Goal: Task Accomplishment & Management: Use online tool/utility

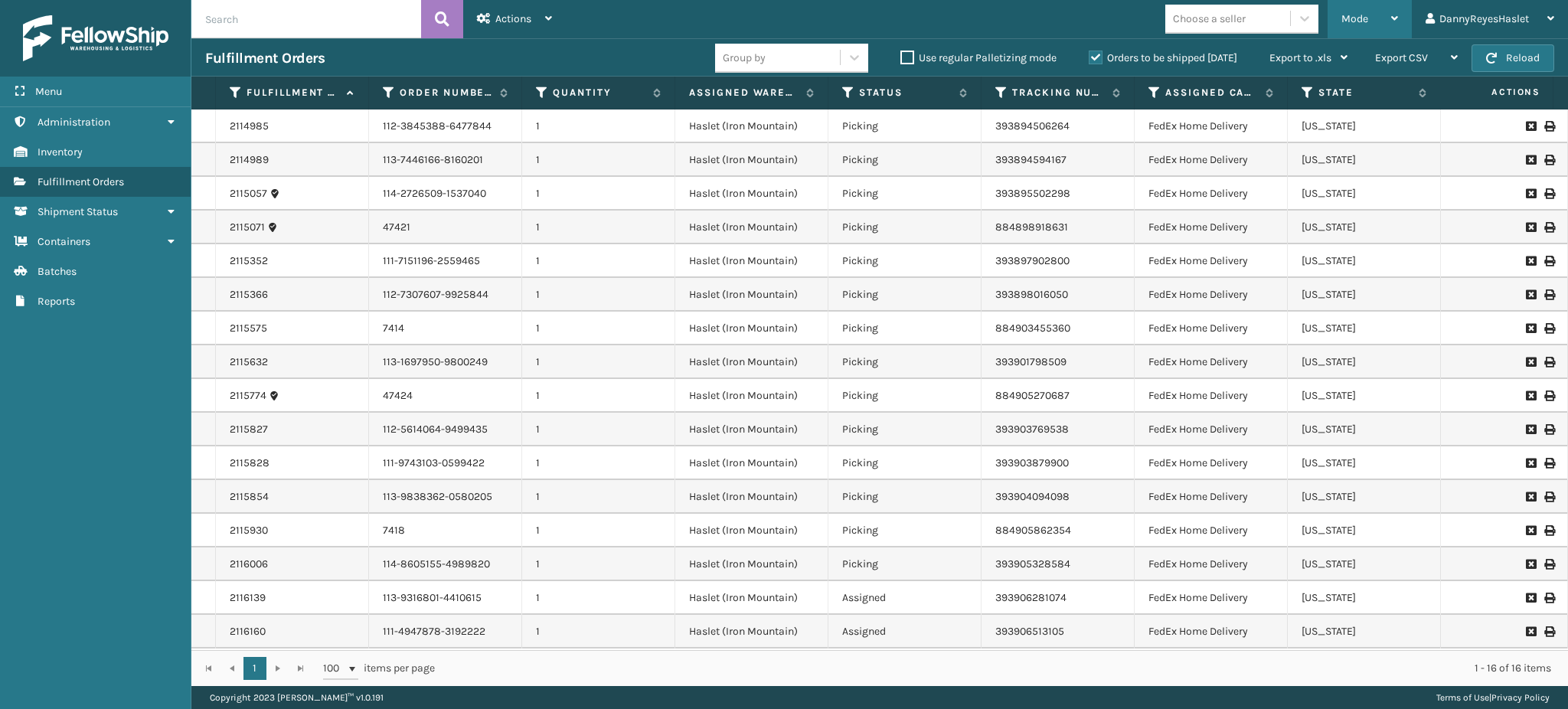
click at [1389, 20] on div "Mode" at bounding box center [1370, 19] width 57 height 38
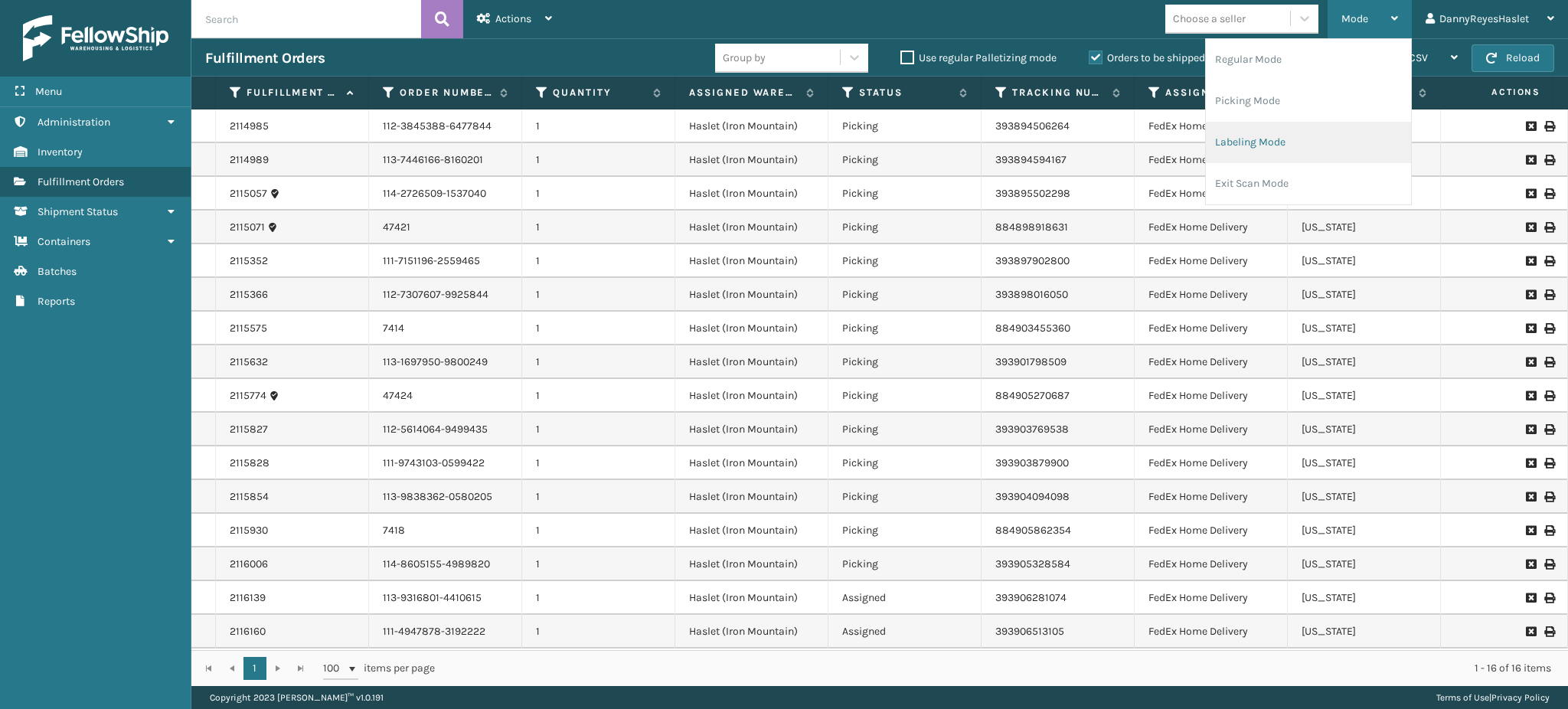
click at [1281, 135] on li "Labeling Mode" at bounding box center [1309, 143] width 205 height 41
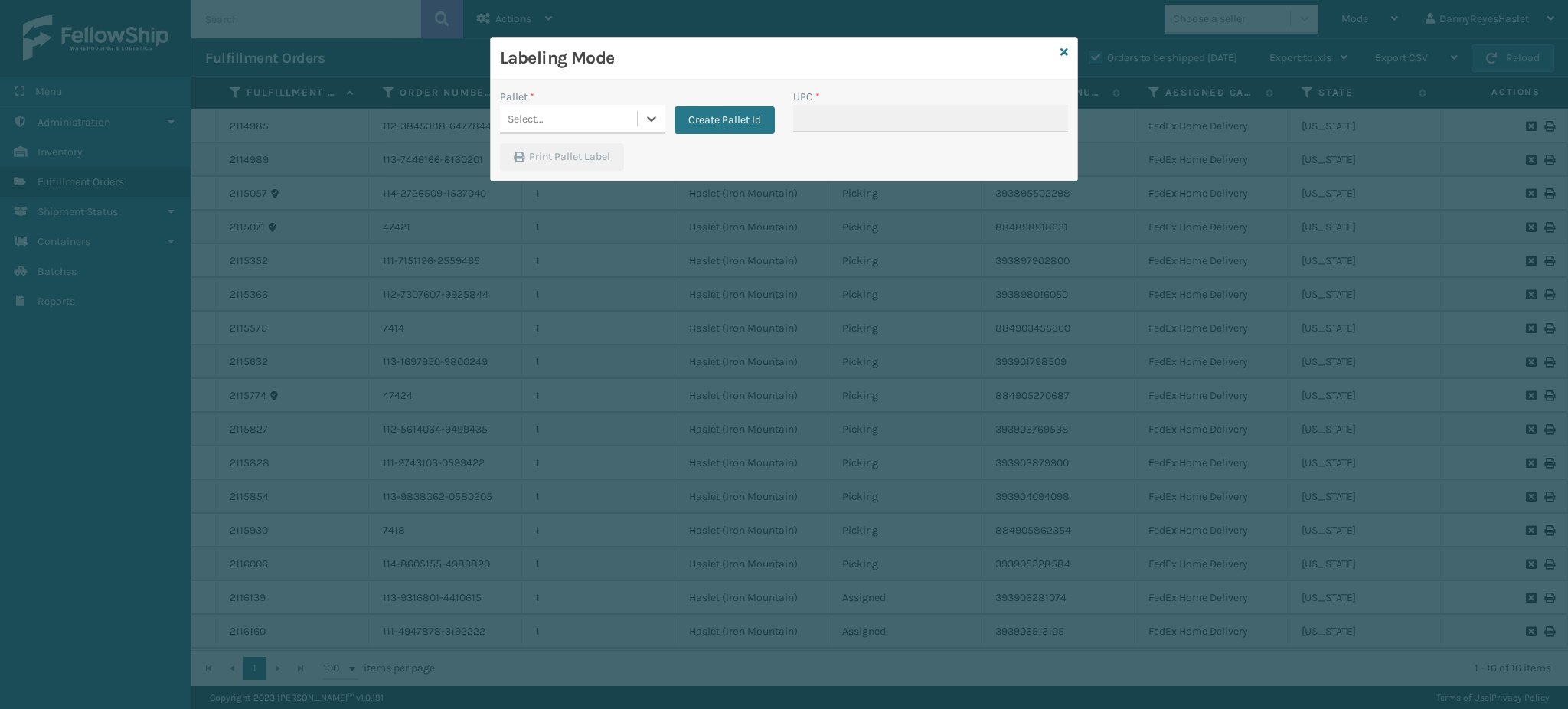
click at [601, 115] on div "Select..." at bounding box center [569, 119] width 137 height 25
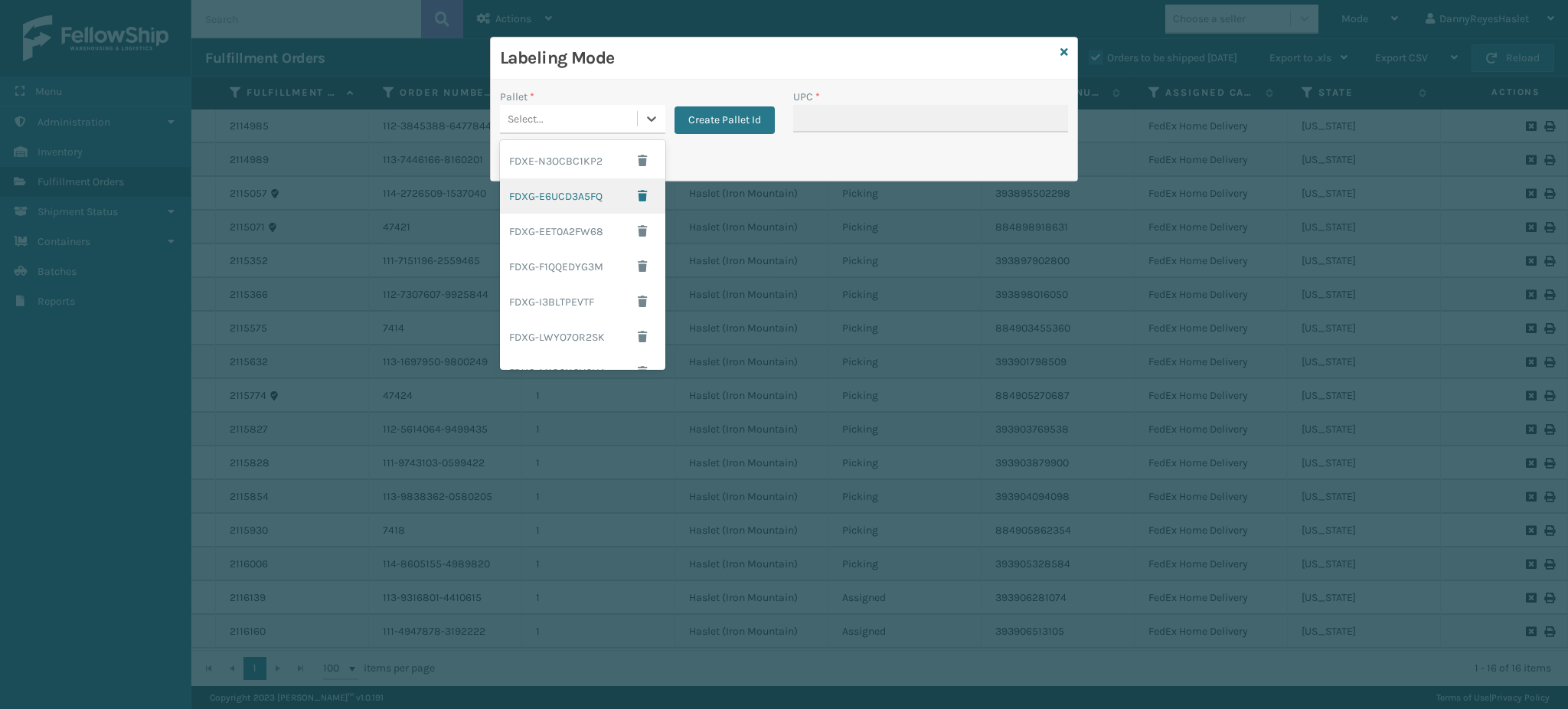
click at [573, 193] on div "FDXG-E6UCD3A5FQ" at bounding box center [583, 196] width 166 height 36
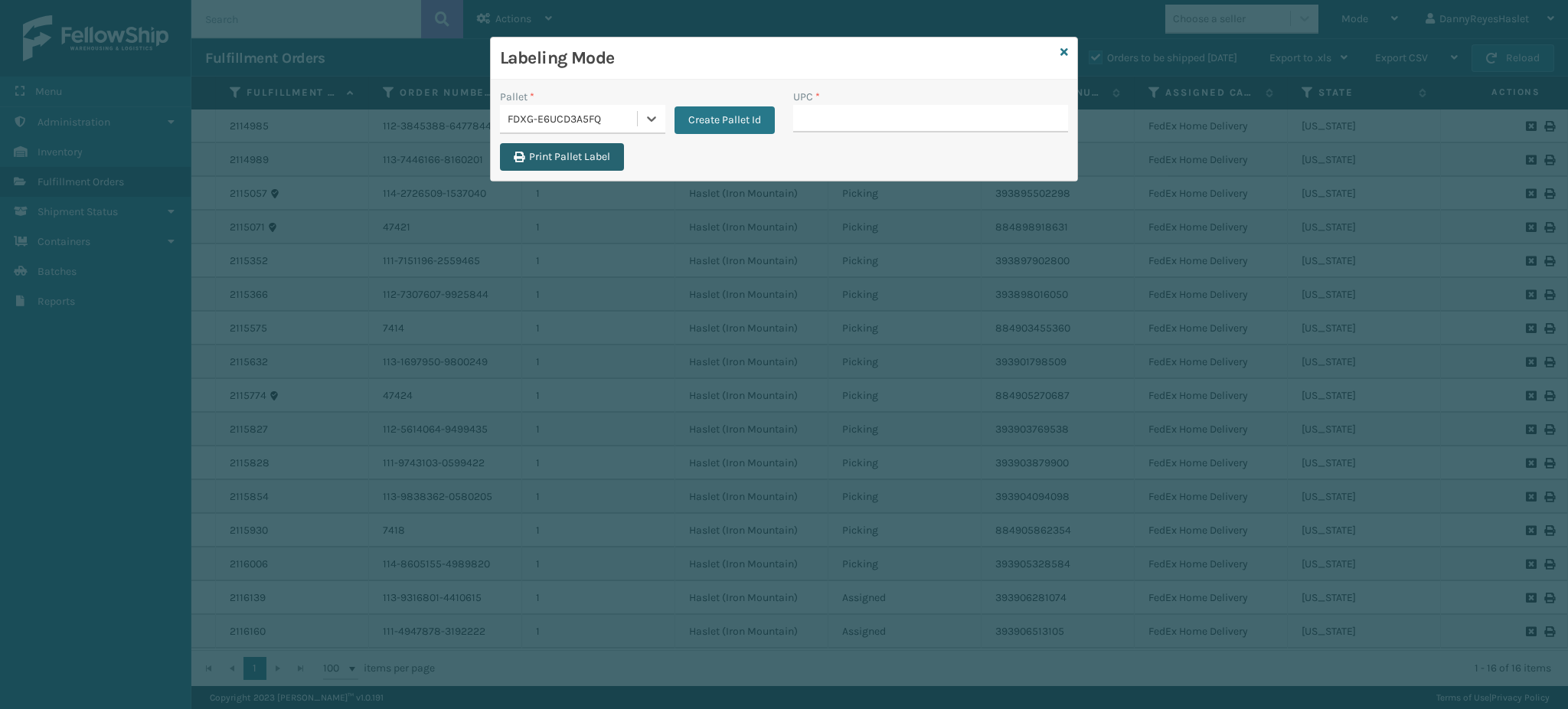
click at [553, 158] on button "Print Pallet Label" at bounding box center [562, 157] width 124 height 28
click at [848, 122] on input "UPC *" at bounding box center [930, 118] width 275 height 28
type input "8409851"
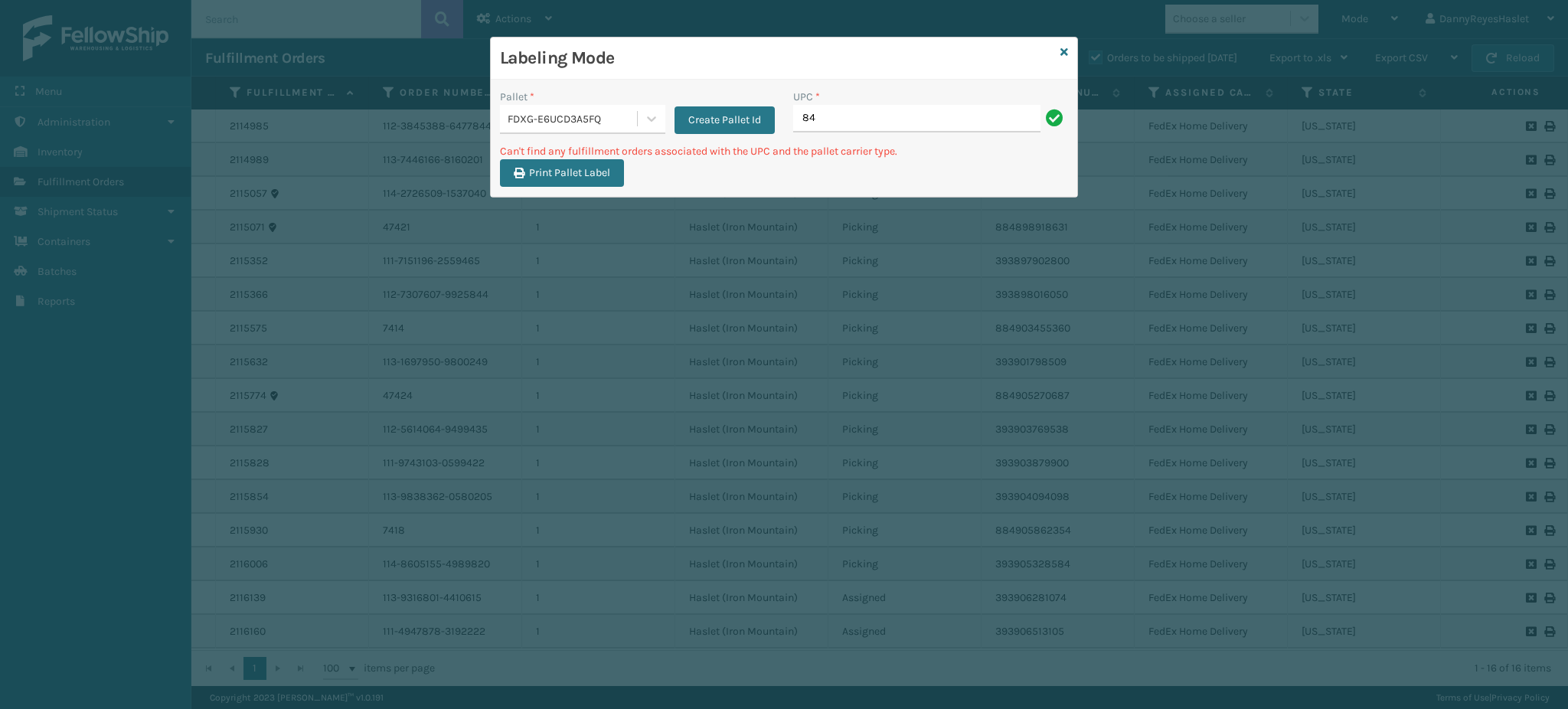
type input "8"
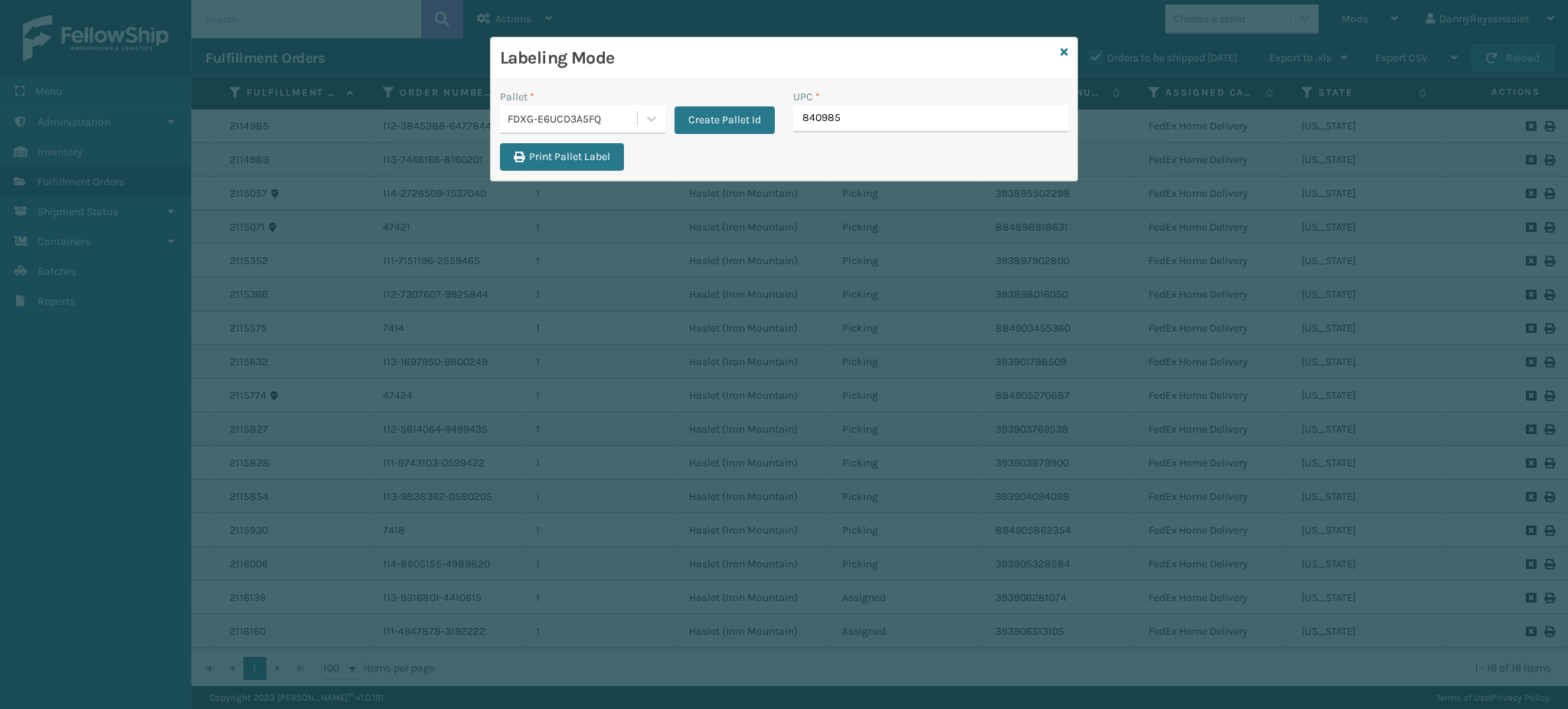
type input "8409851"
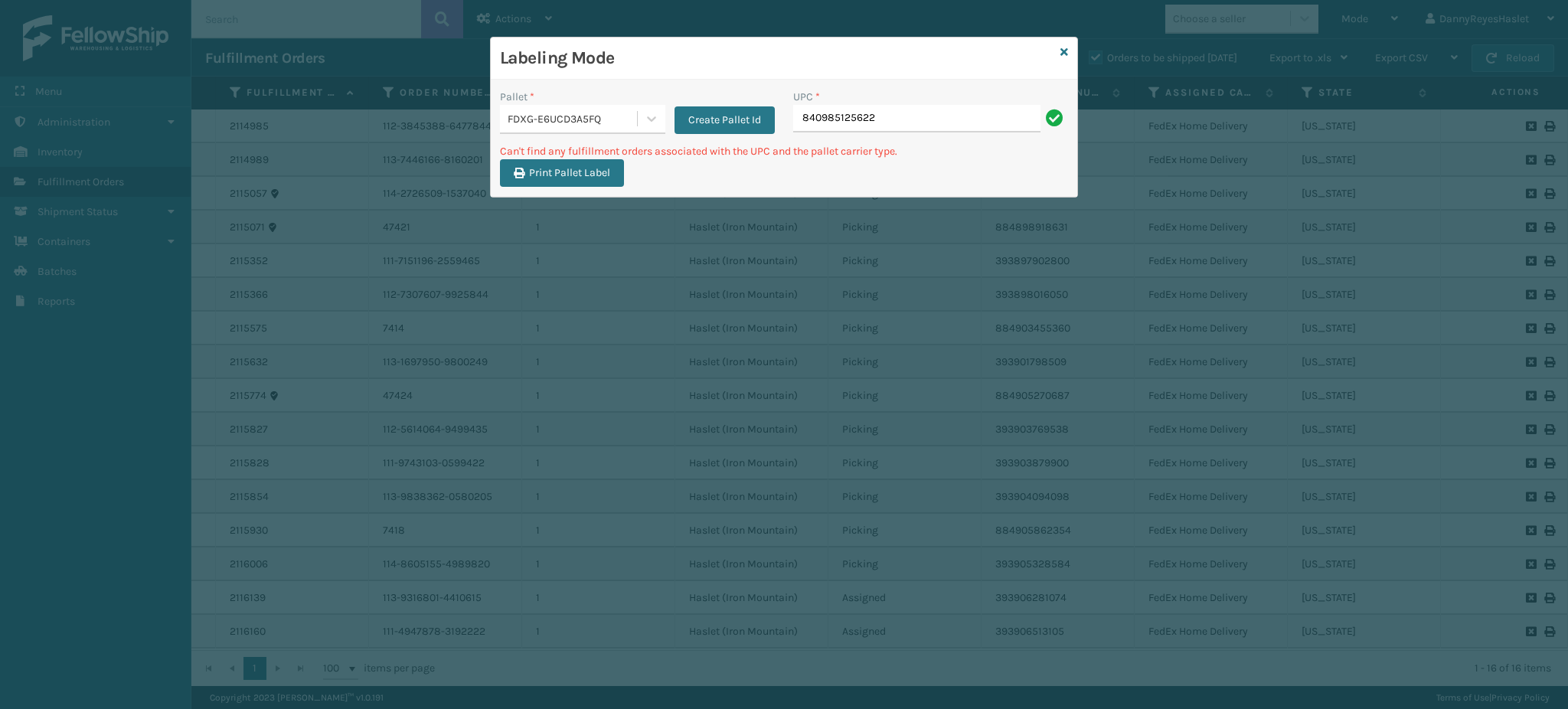
click at [848, 122] on input "840985125622" at bounding box center [917, 118] width 248 height 28
type input "f"
type input "MIL-HK612-6"
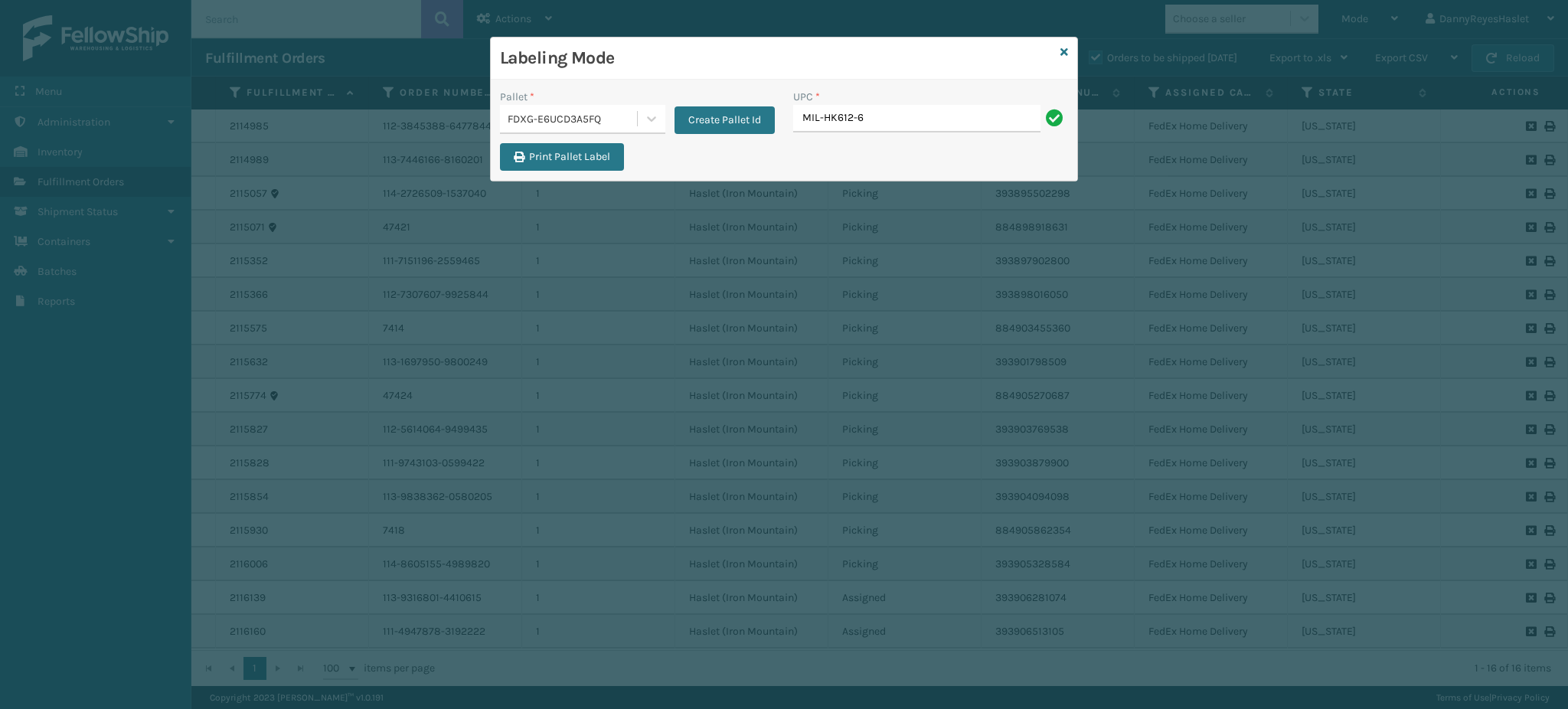
type input "MIL-HK612-6"
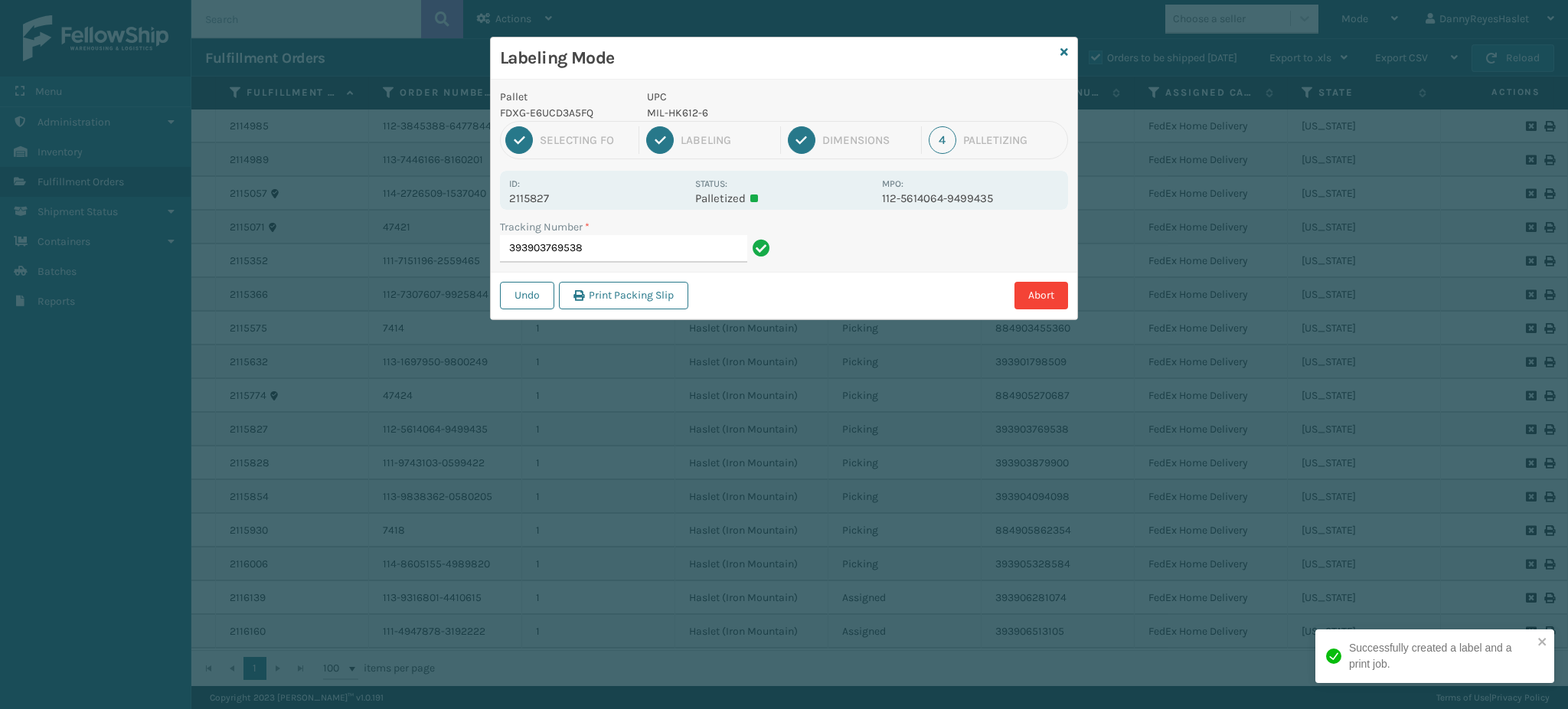
type input "393903769538M"
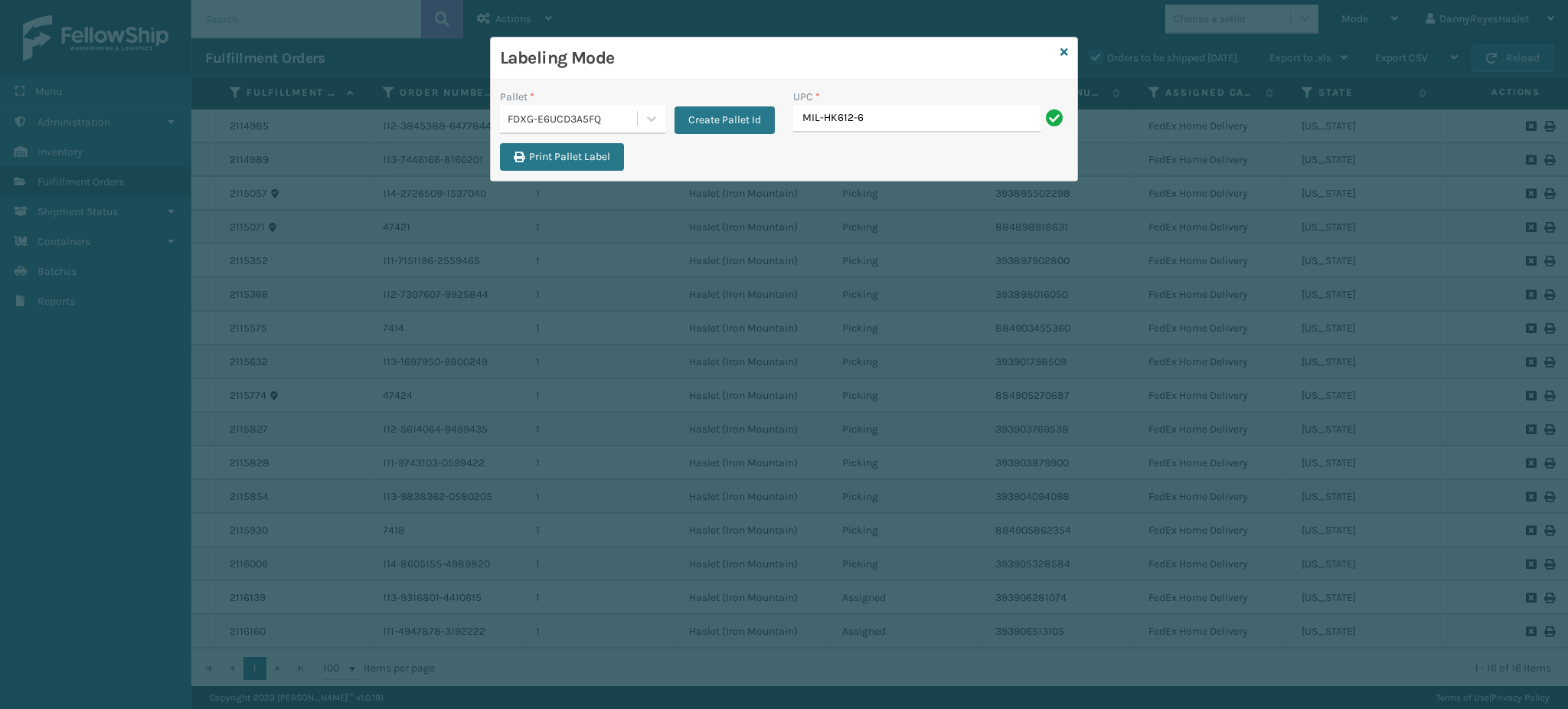
type input "MIL-HK612-6"
click at [1059, 55] on div "Labeling Mode" at bounding box center [784, 58] width 587 height 42
click at [1064, 51] on icon at bounding box center [1064, 52] width 8 height 11
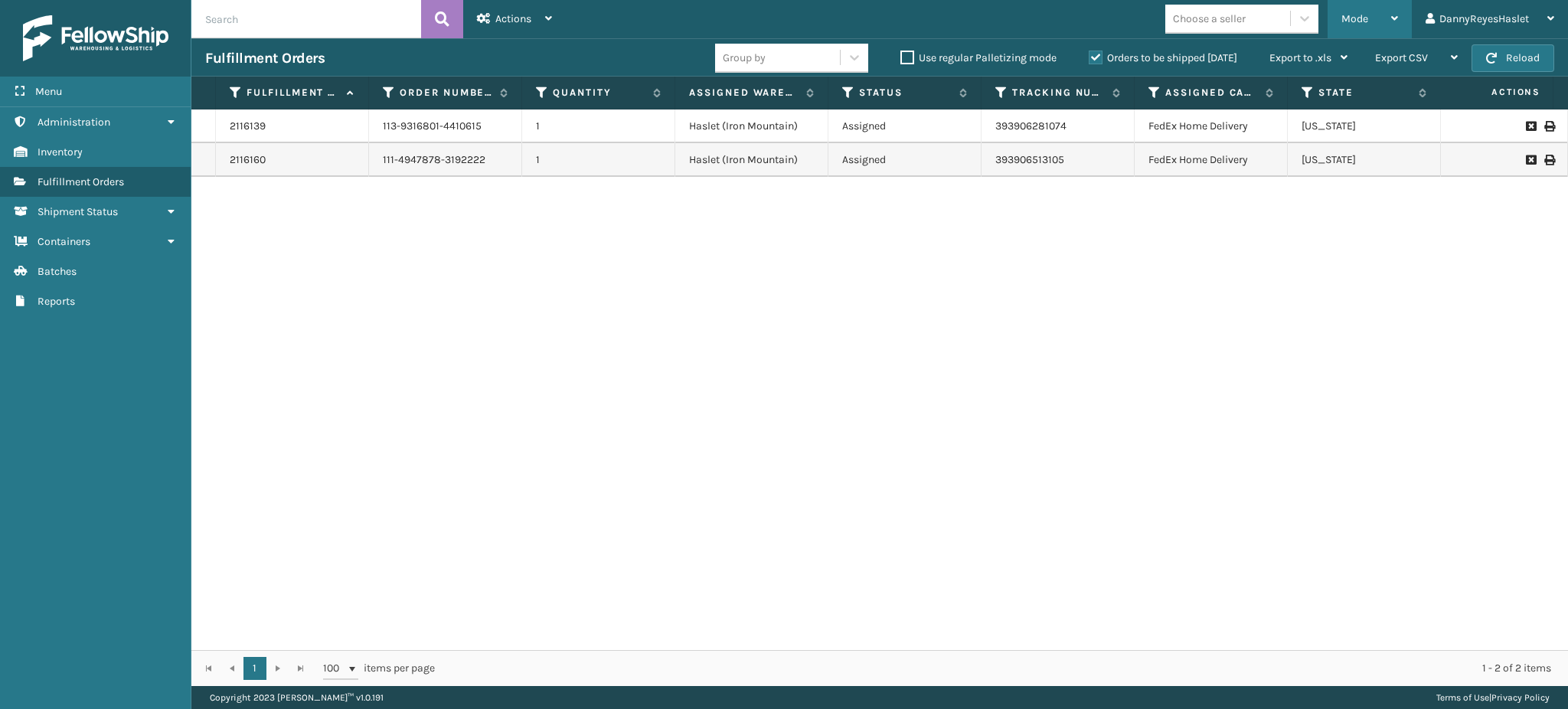
click at [1363, 17] on span "Mode" at bounding box center [1355, 19] width 27 height 13
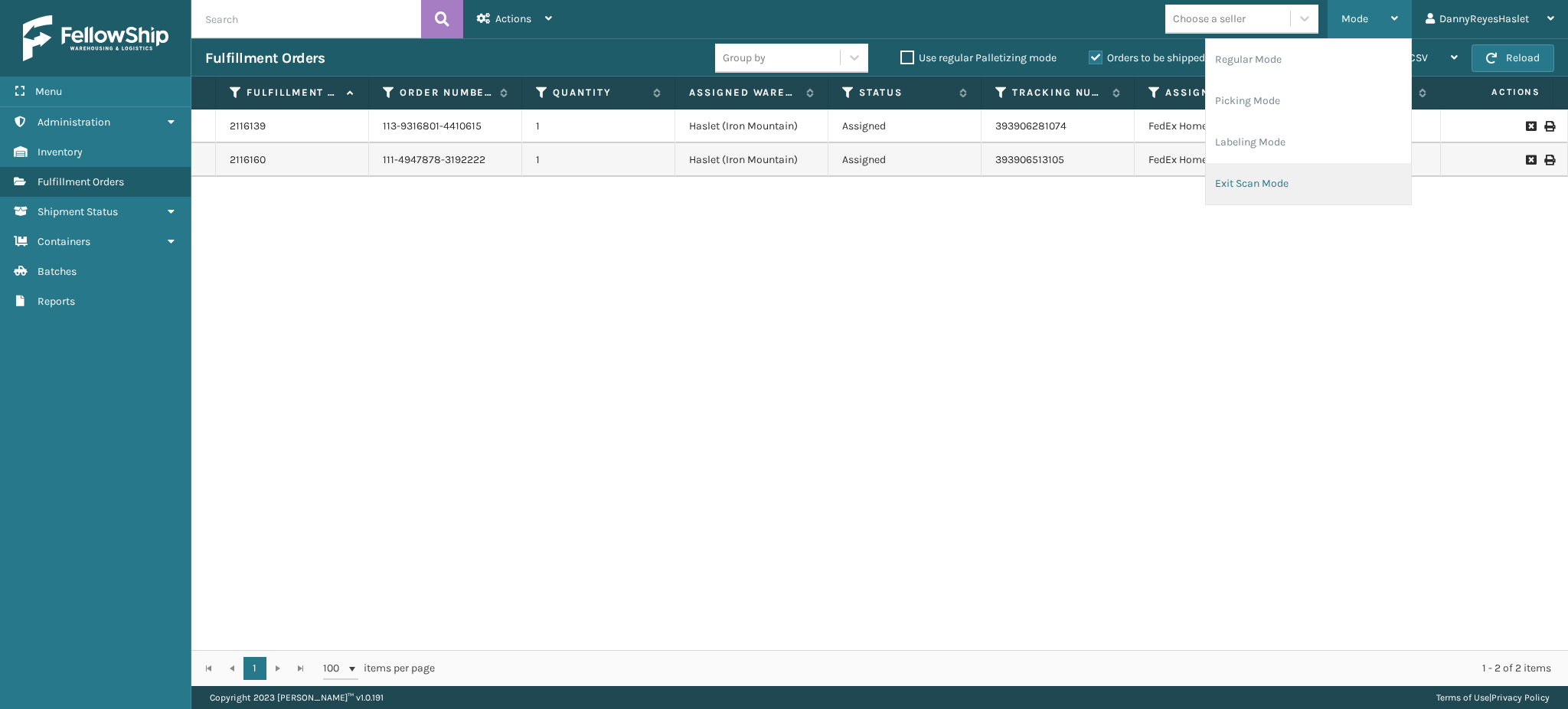
click at [1282, 178] on li "Exit Scan Mode" at bounding box center [1309, 183] width 205 height 41
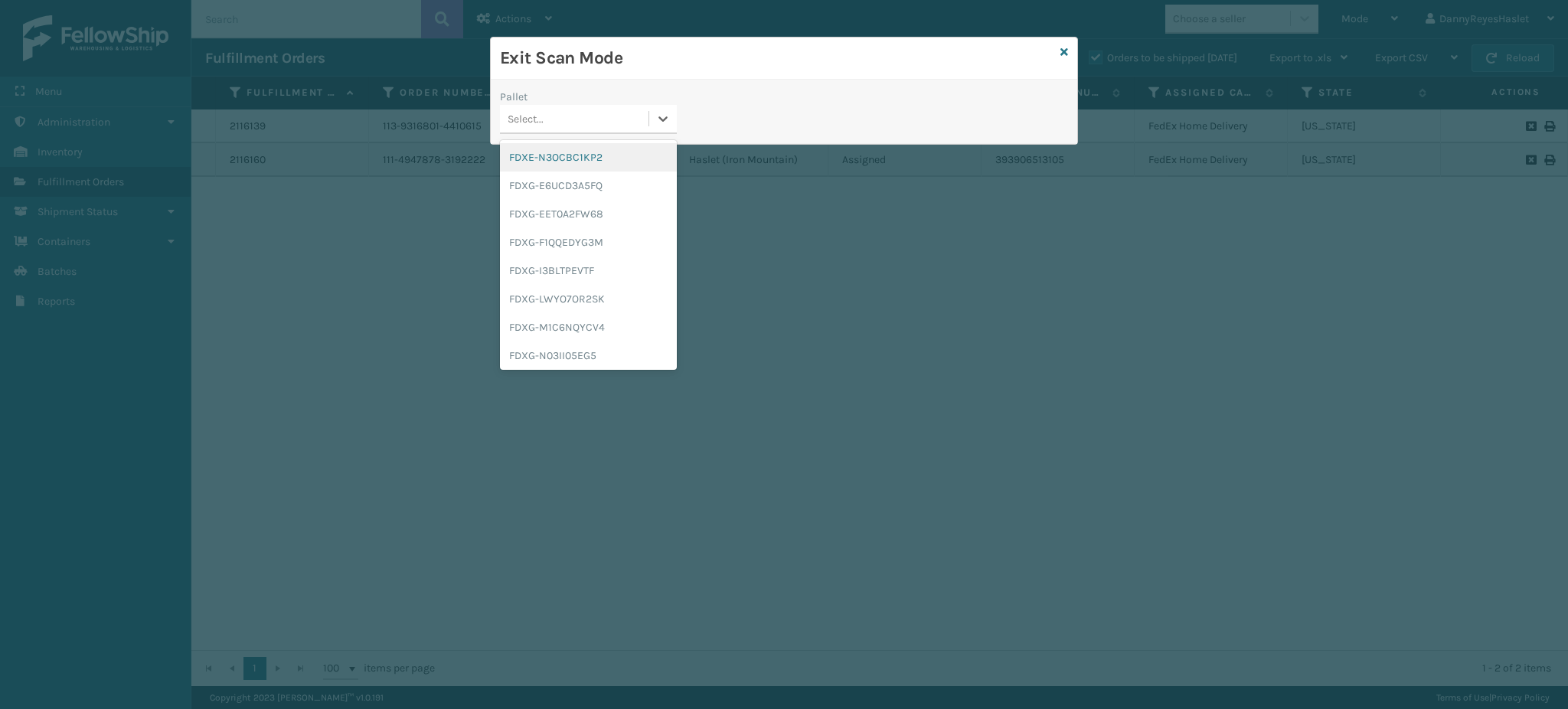
click at [610, 105] on div "Select..." at bounding box center [589, 119] width 177 height 29
click at [602, 194] on div "FDXG-E6UCD3A5FQ" at bounding box center [589, 186] width 177 height 29
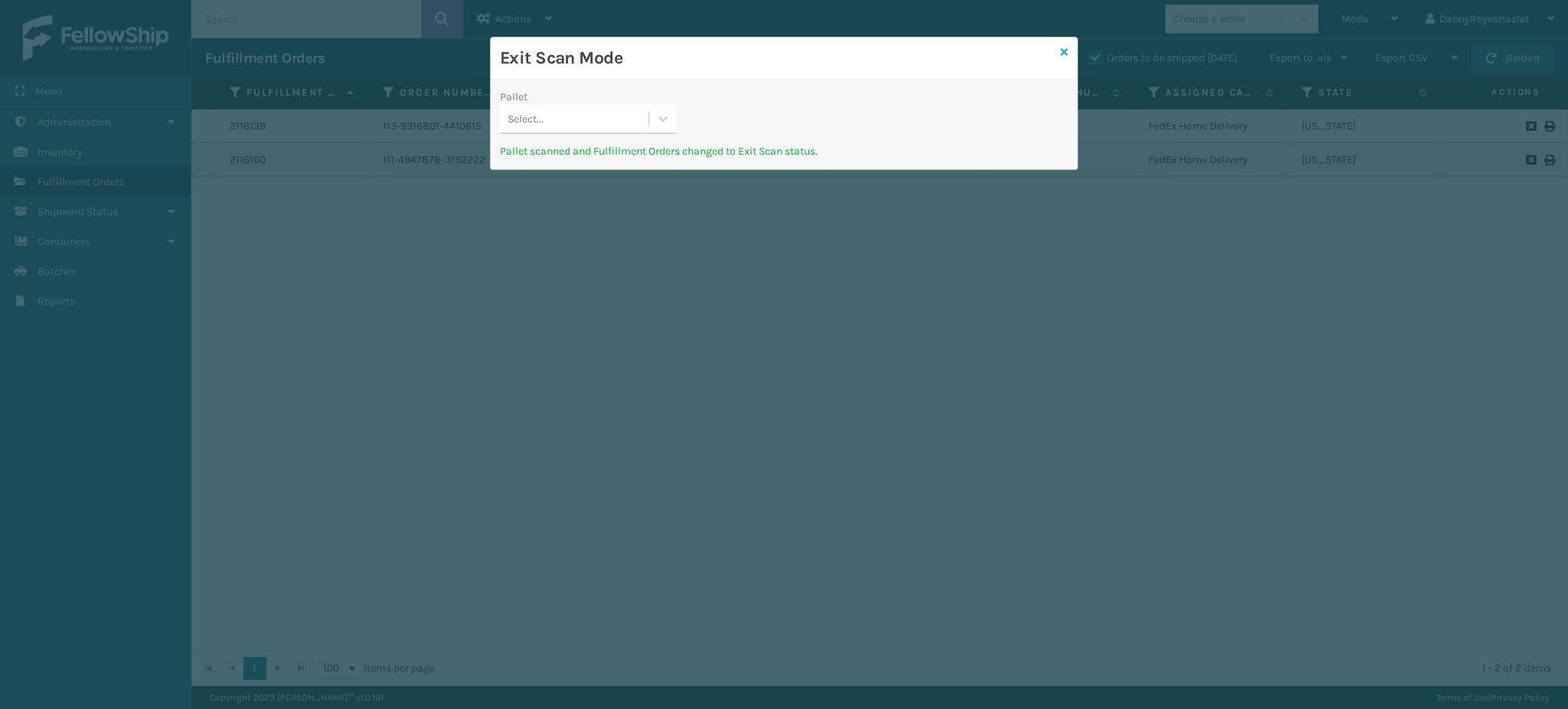
click at [1060, 60] on link at bounding box center [1064, 53] width 8 height 16
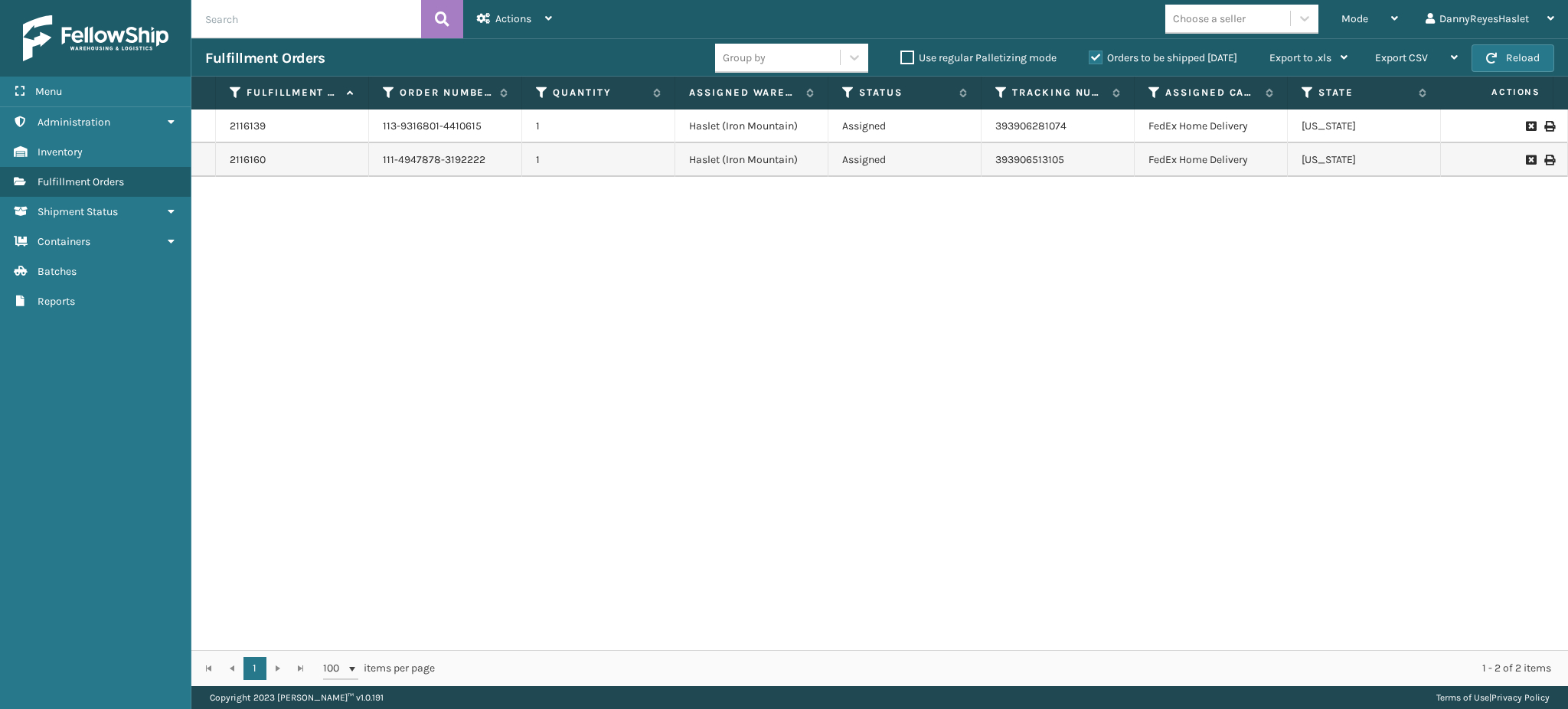
click at [1157, 173] on td "FedEx Home Delivery" at bounding box center [1212, 160] width 153 height 34
